Goal: Find specific page/section: Find specific page/section

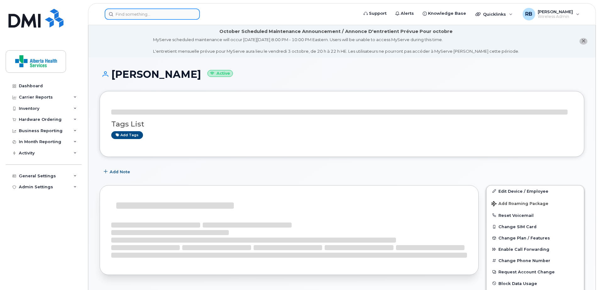
click at [146, 15] on input at bounding box center [152, 13] width 95 height 11
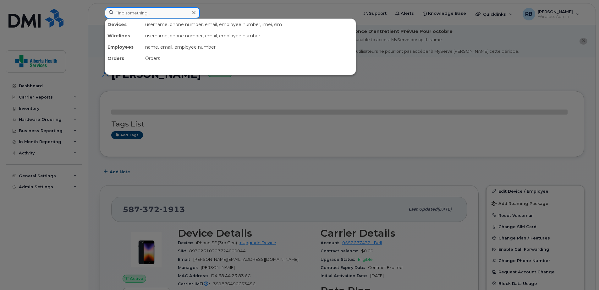
paste input "780-862-4843"
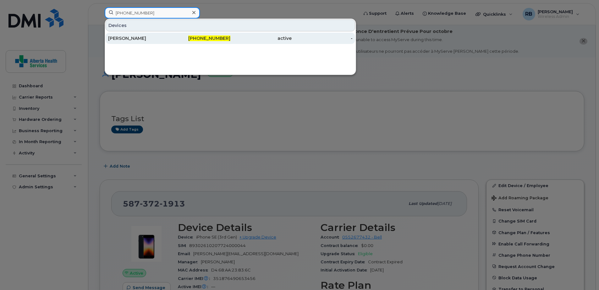
type input "780-862-4843"
click at [168, 36] on div "[PERSON_NAME]" at bounding box center [138, 38] width 61 height 6
